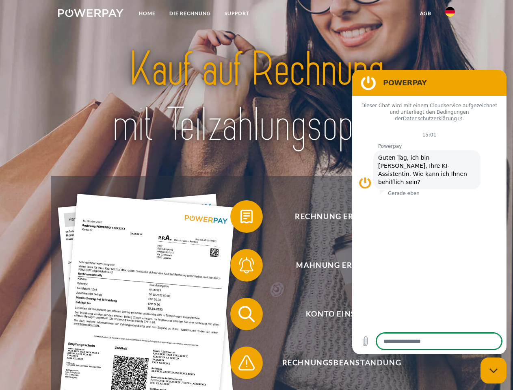
click at [91, 14] on img at bounding box center [90, 13] width 65 height 8
click at [450, 14] on img at bounding box center [450, 12] width 10 height 10
click at [425, 13] on link "agb" at bounding box center [425, 13] width 25 height 15
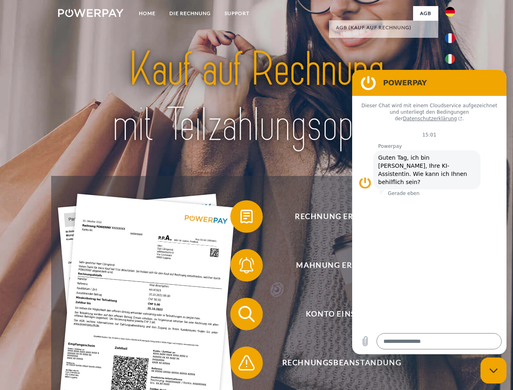
click at [240, 218] on span at bounding box center [234, 216] width 41 height 41
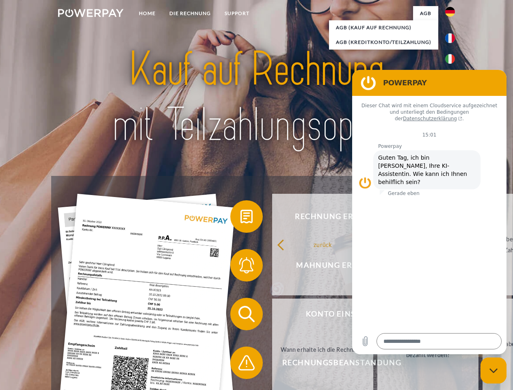
click at [272, 267] on link "zurück" at bounding box center [322, 245] width 101 height 102
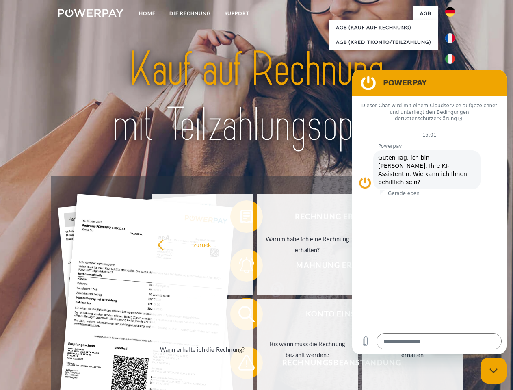
click at [240, 316] on link "Wann erhalte ich die Rechnung?" at bounding box center [202, 349] width 101 height 102
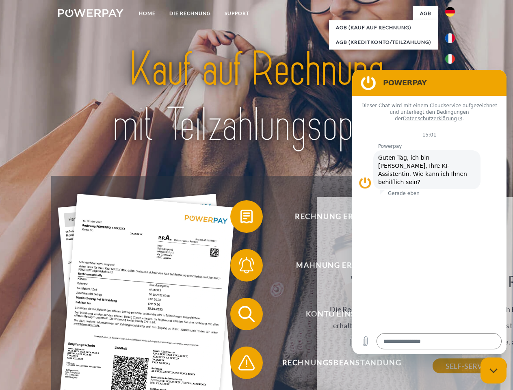
click at [240, 364] on div "Rechnung erhalten? Mahnung erhalten? Konto einsehen" at bounding box center [256, 338] width 410 height 325
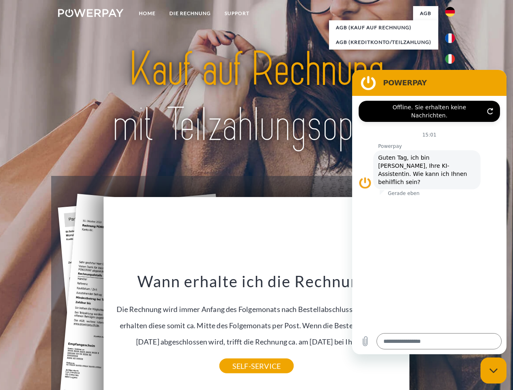
click at [493, 370] on icon "Messaging-Fenster schließen" at bounding box center [493, 370] width 9 height 5
type textarea "*"
